Goal: Subscribe to service/newsletter

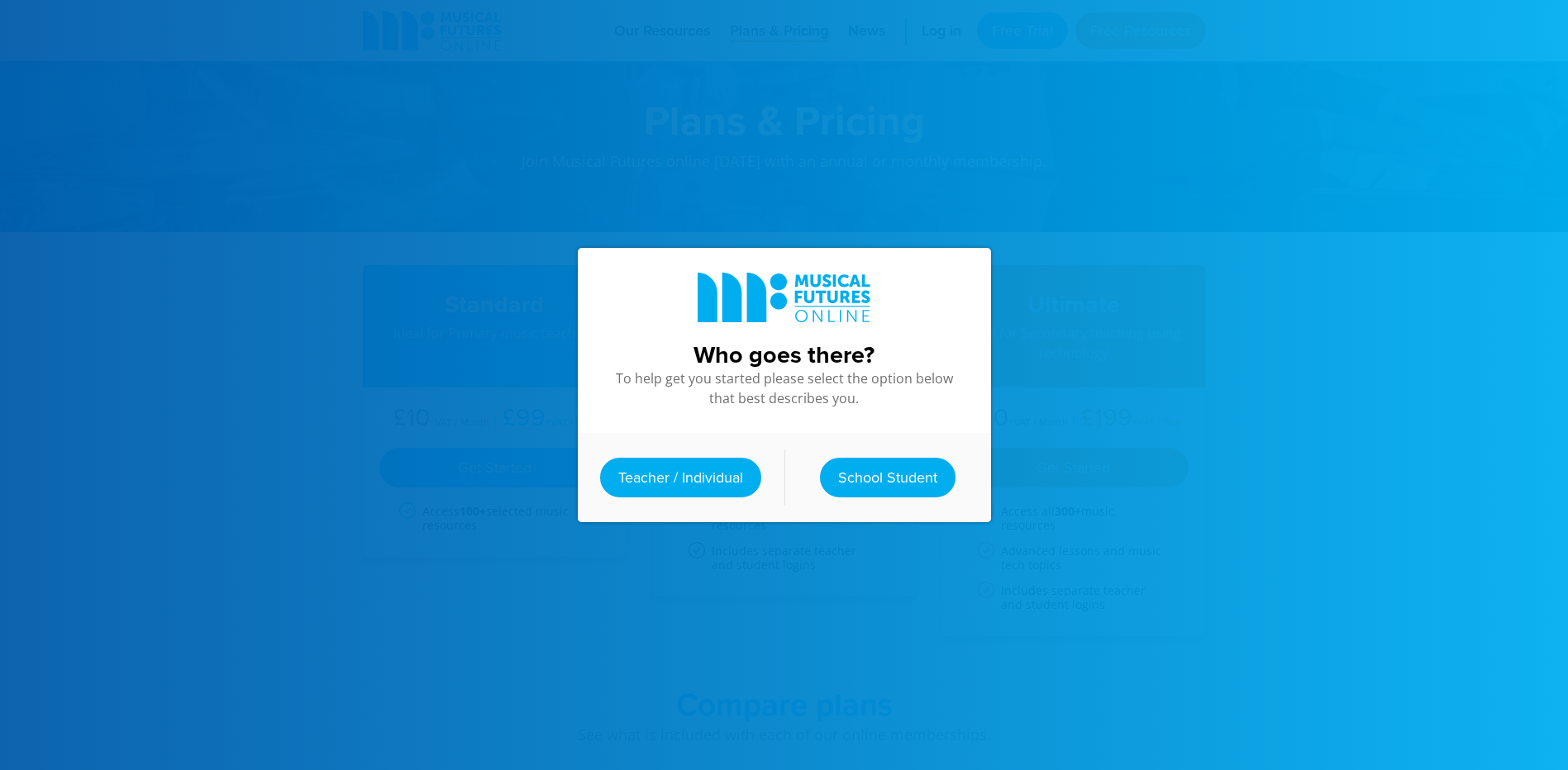
click at [527, 174] on div at bounding box center [784, 385] width 1568 height 770
click at [687, 476] on link "Teacher / Individual" at bounding box center [680, 478] width 161 height 40
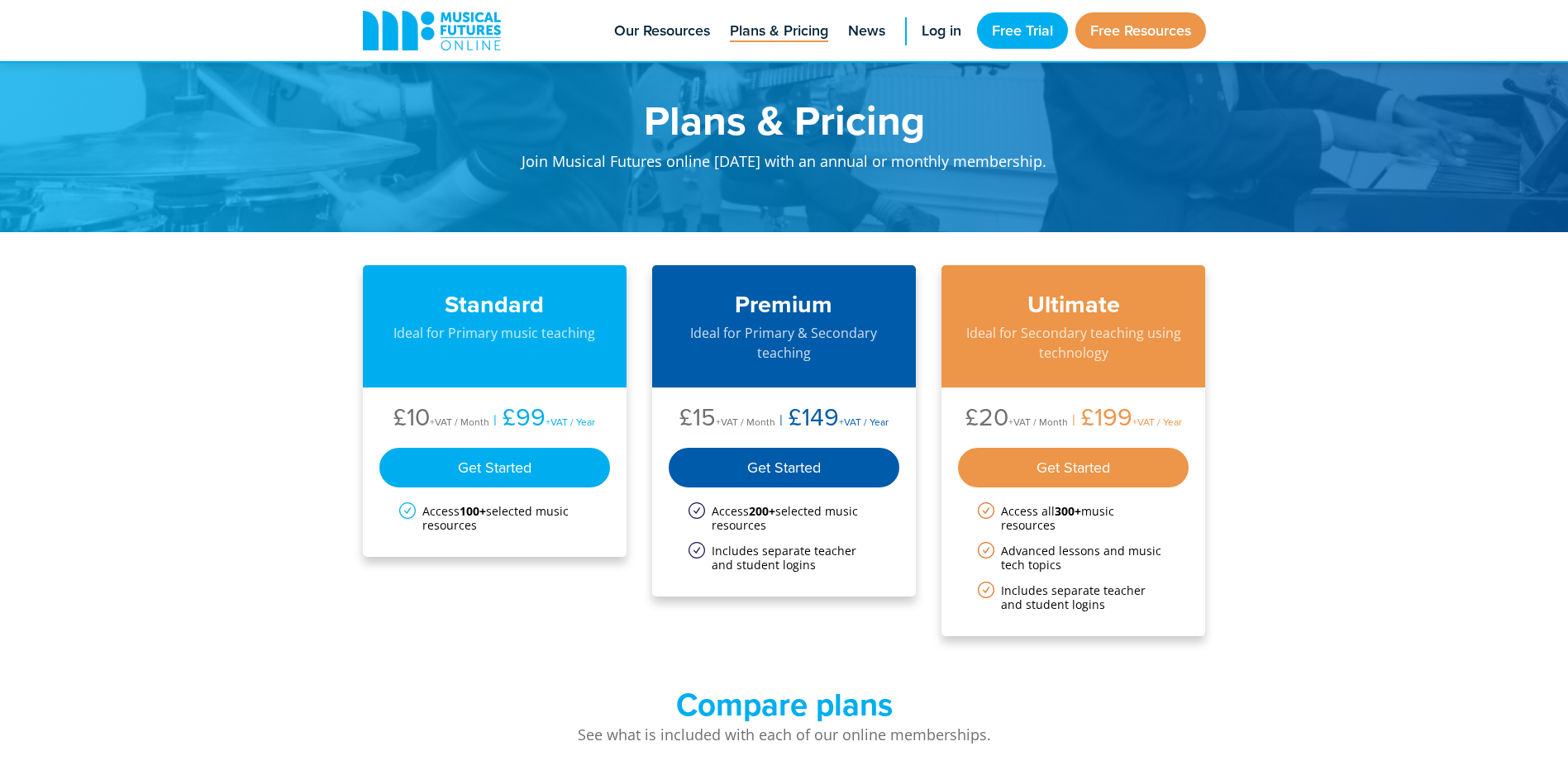
drag, startPoint x: 1374, startPoint y: 607, endPoint x: 1365, endPoint y: 602, distance: 10.3
click at [1051, 459] on div "Get Started" at bounding box center [1074, 467] width 231 height 40
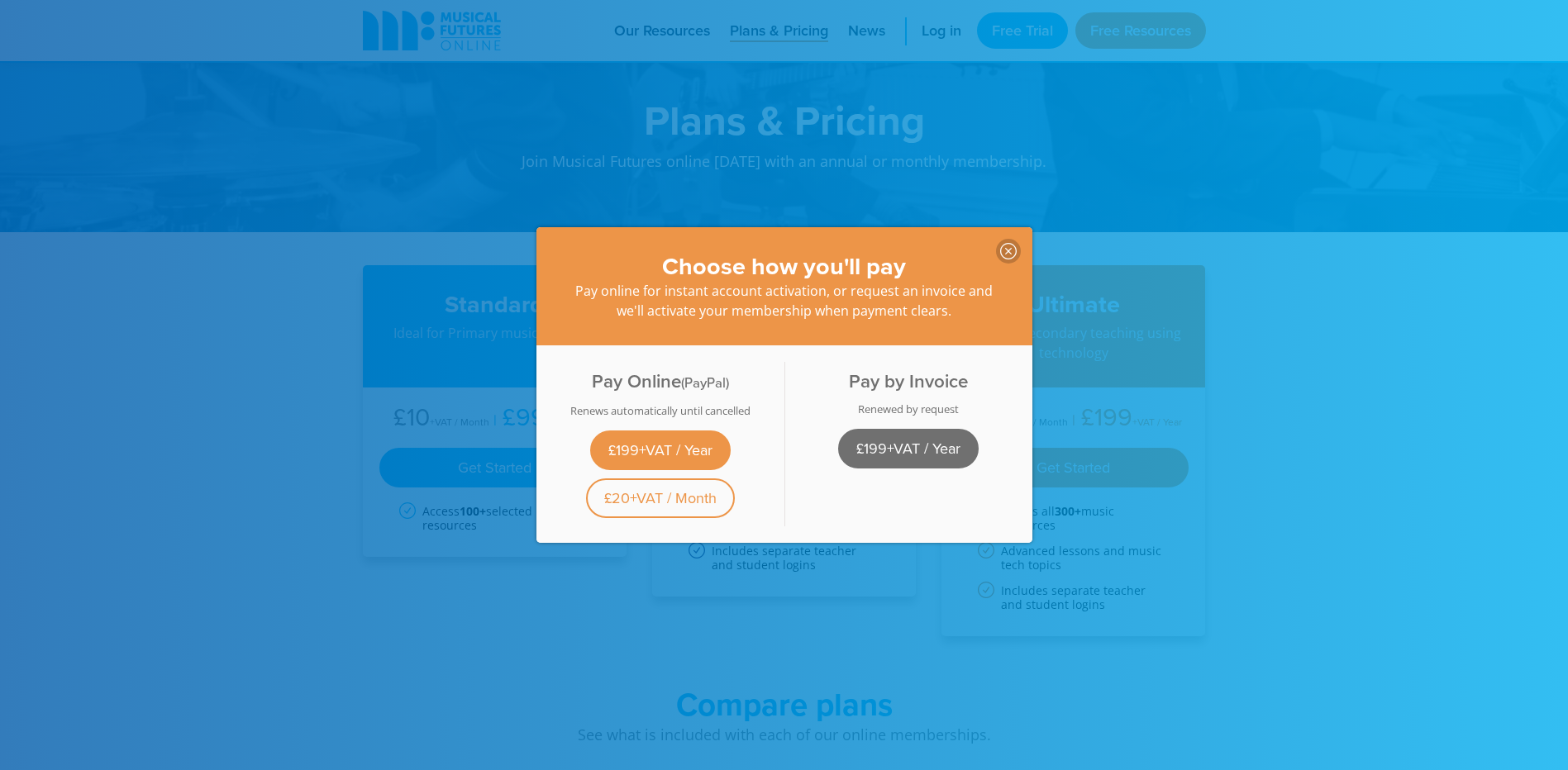
click at [866, 439] on link "£199+VAT / Year" at bounding box center [908, 448] width 141 height 40
